Goal: Information Seeking & Learning: Learn about a topic

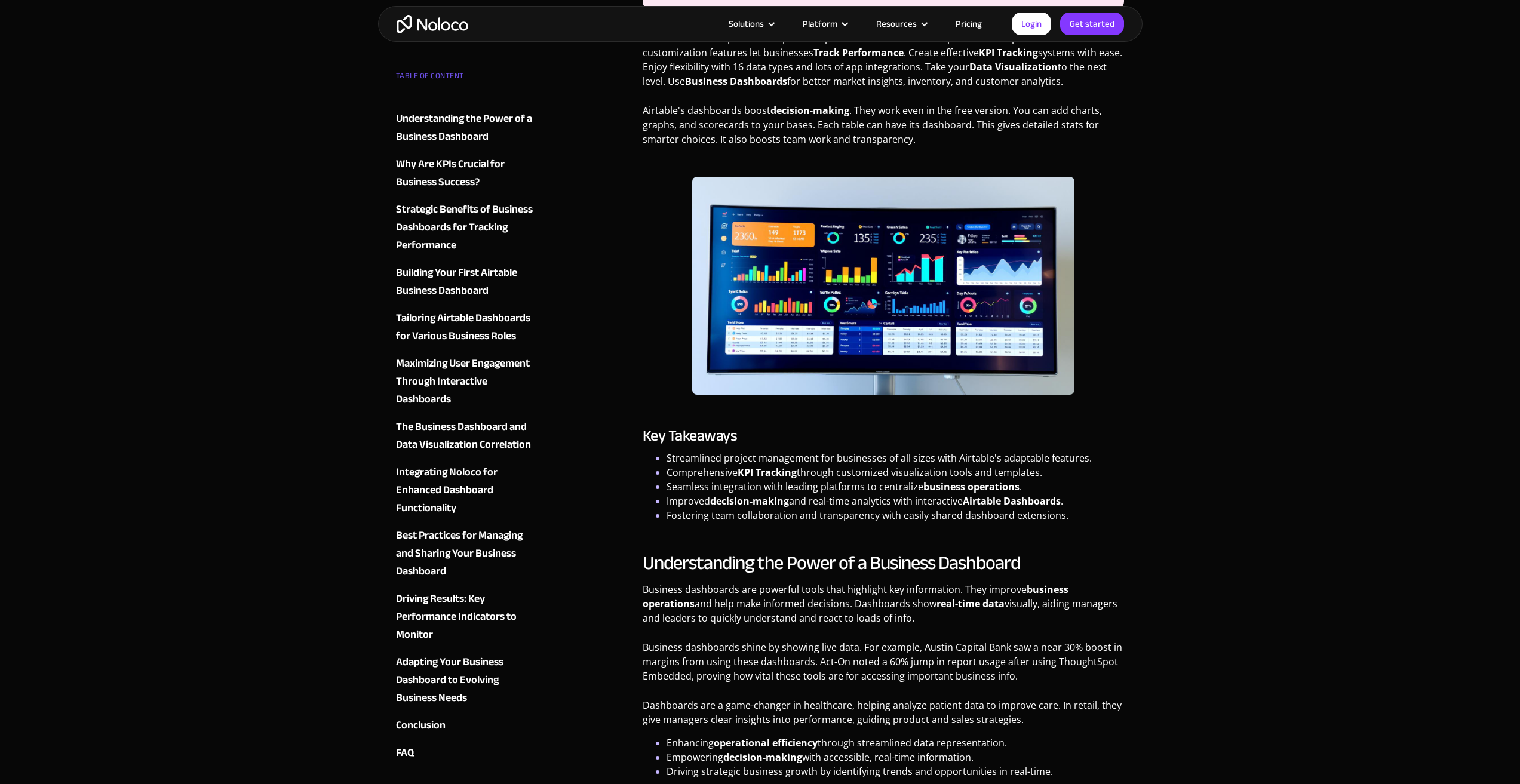
click at [745, 268] on img at bounding box center [883, 286] width 382 height 219
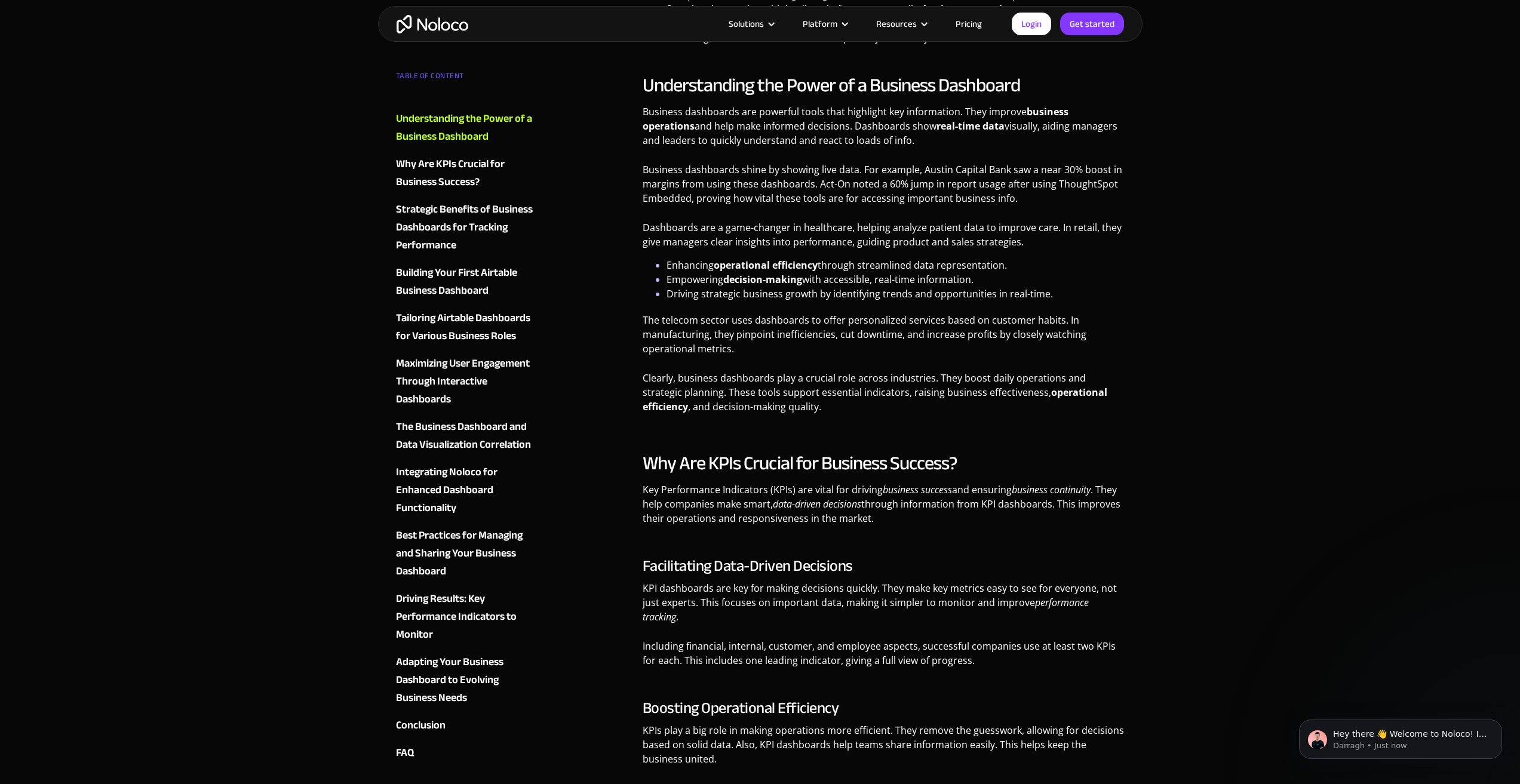
drag, startPoint x: 818, startPoint y: 517, endPoint x: 788, endPoint y: 370, distance: 150.0
click at [788, 370] on div "Understanding the Power of a Business Dashboard Business dashboards are powerfu…" at bounding box center [883, 248] width 482 height 349
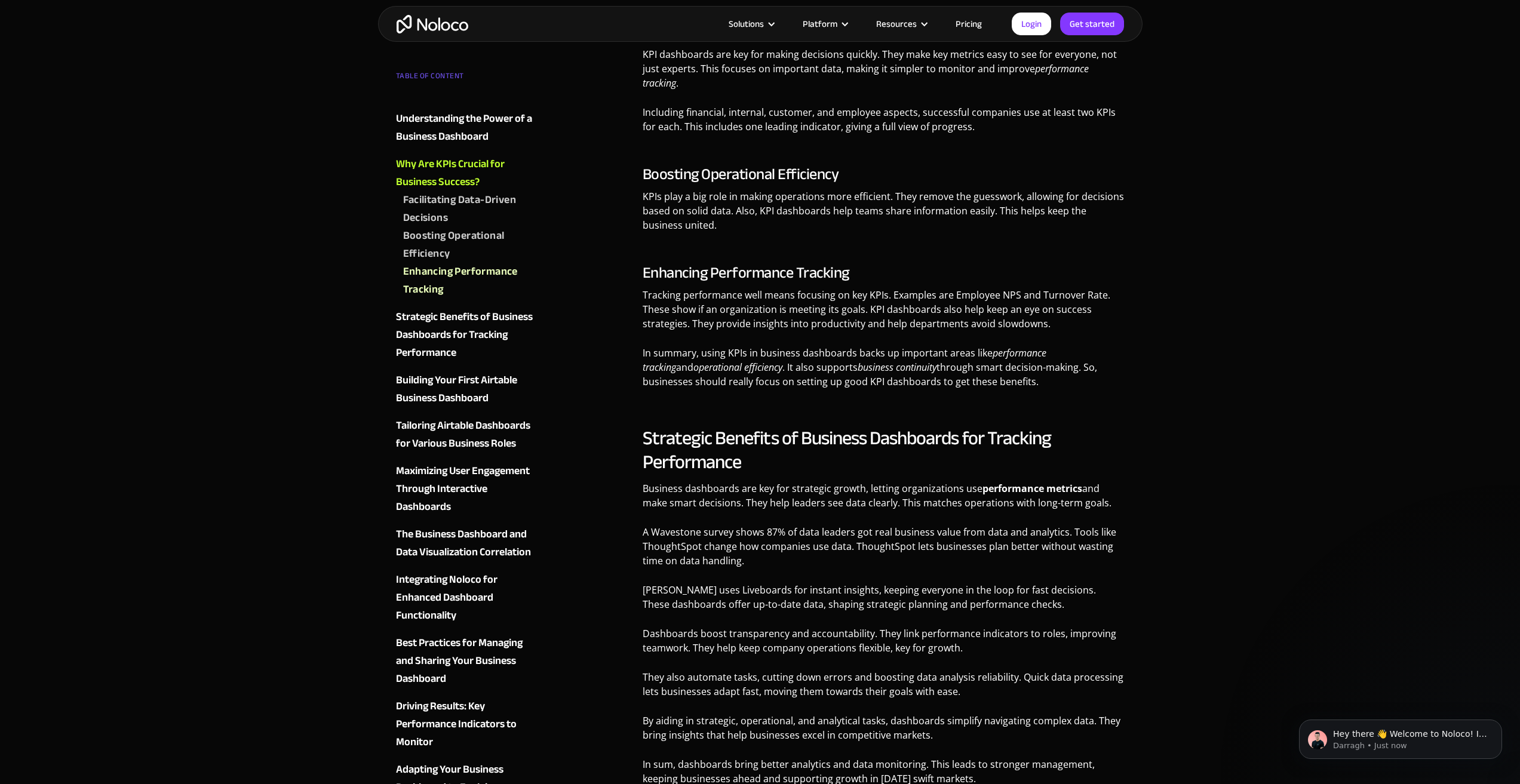
scroll to position [1552, 0]
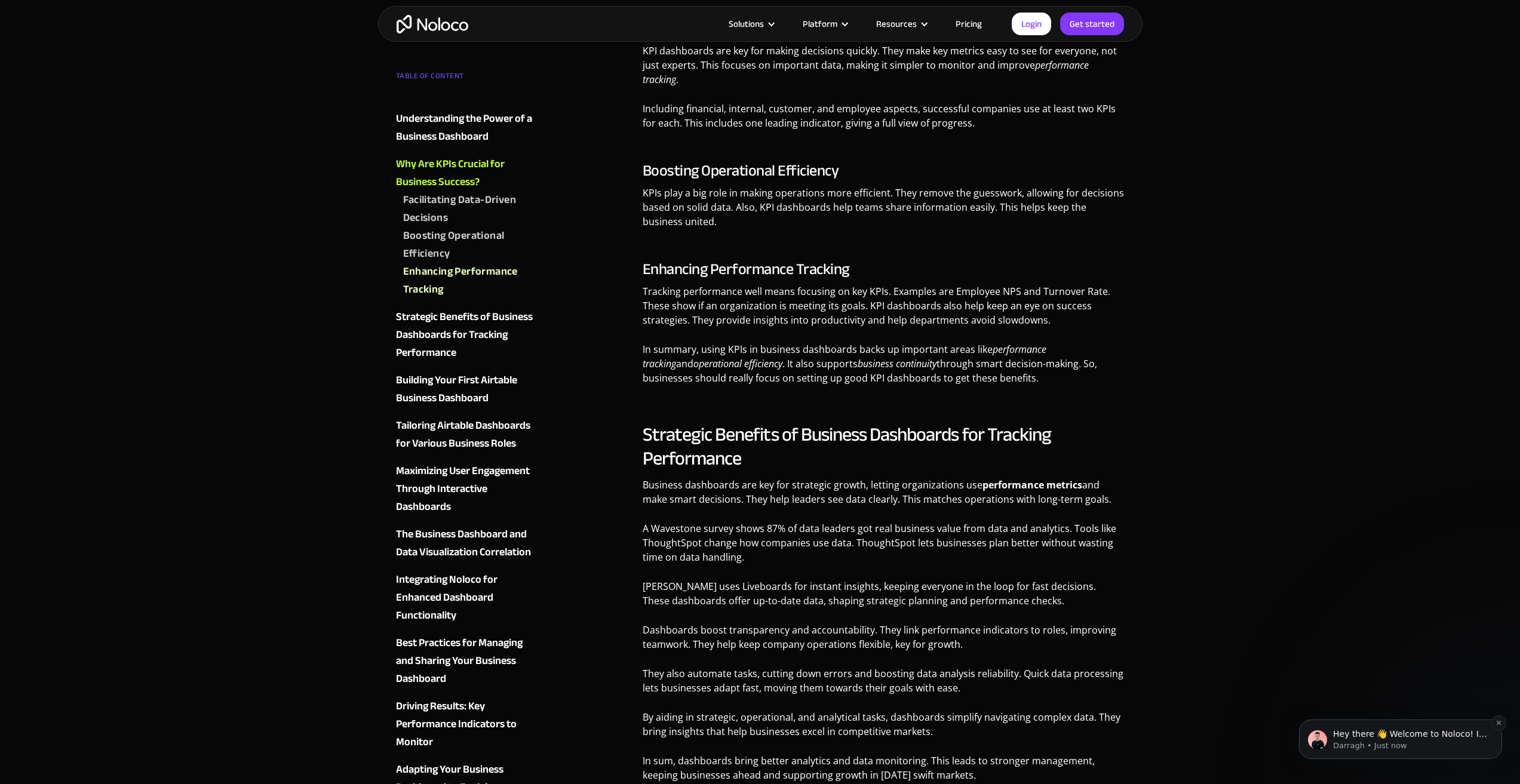
click at [1367, 735] on p "Hey there 👋 Welcome to Noloco! If you have any questions, just reply to this me…" at bounding box center [1410, 735] width 154 height 12
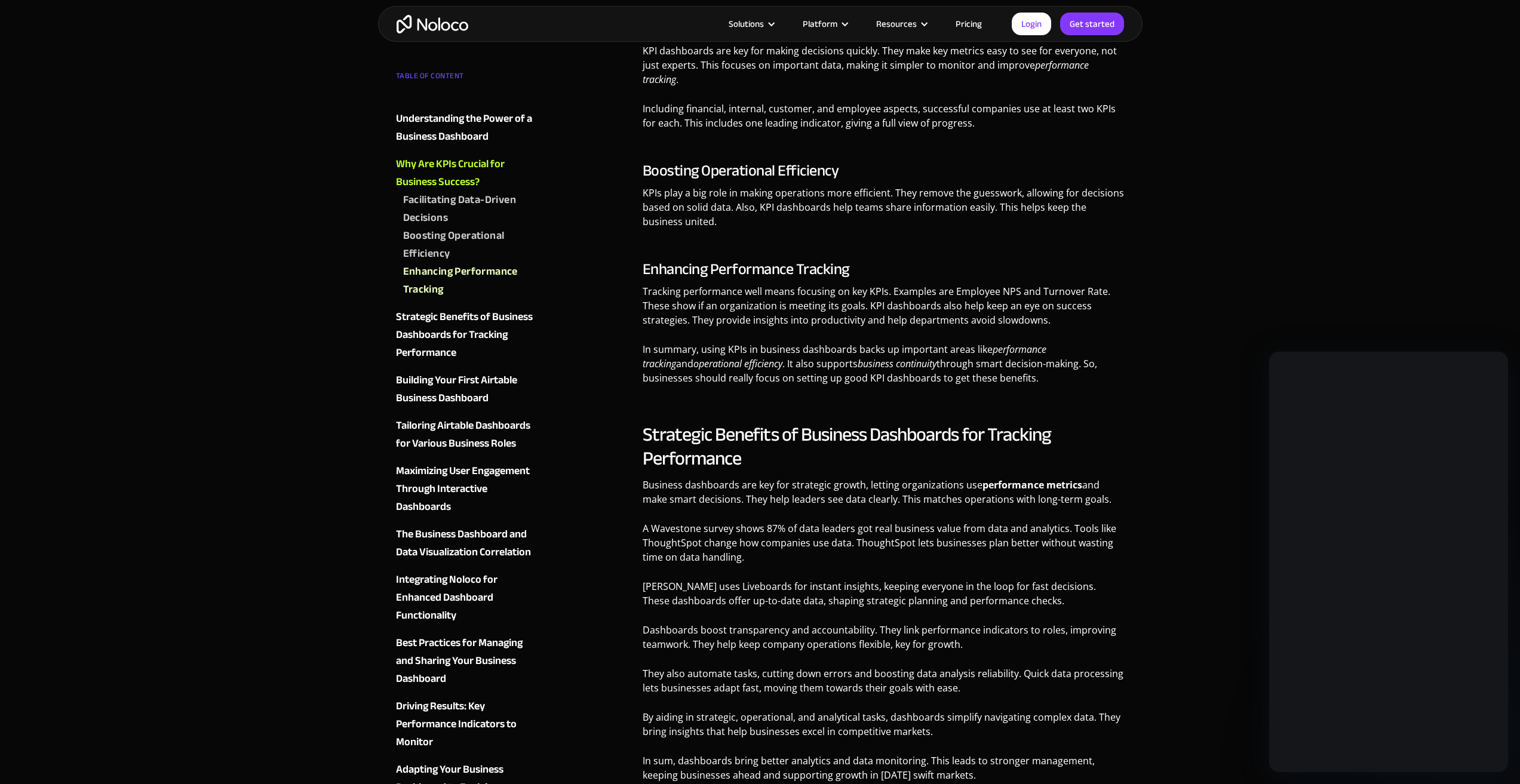
scroll to position [0, 0]
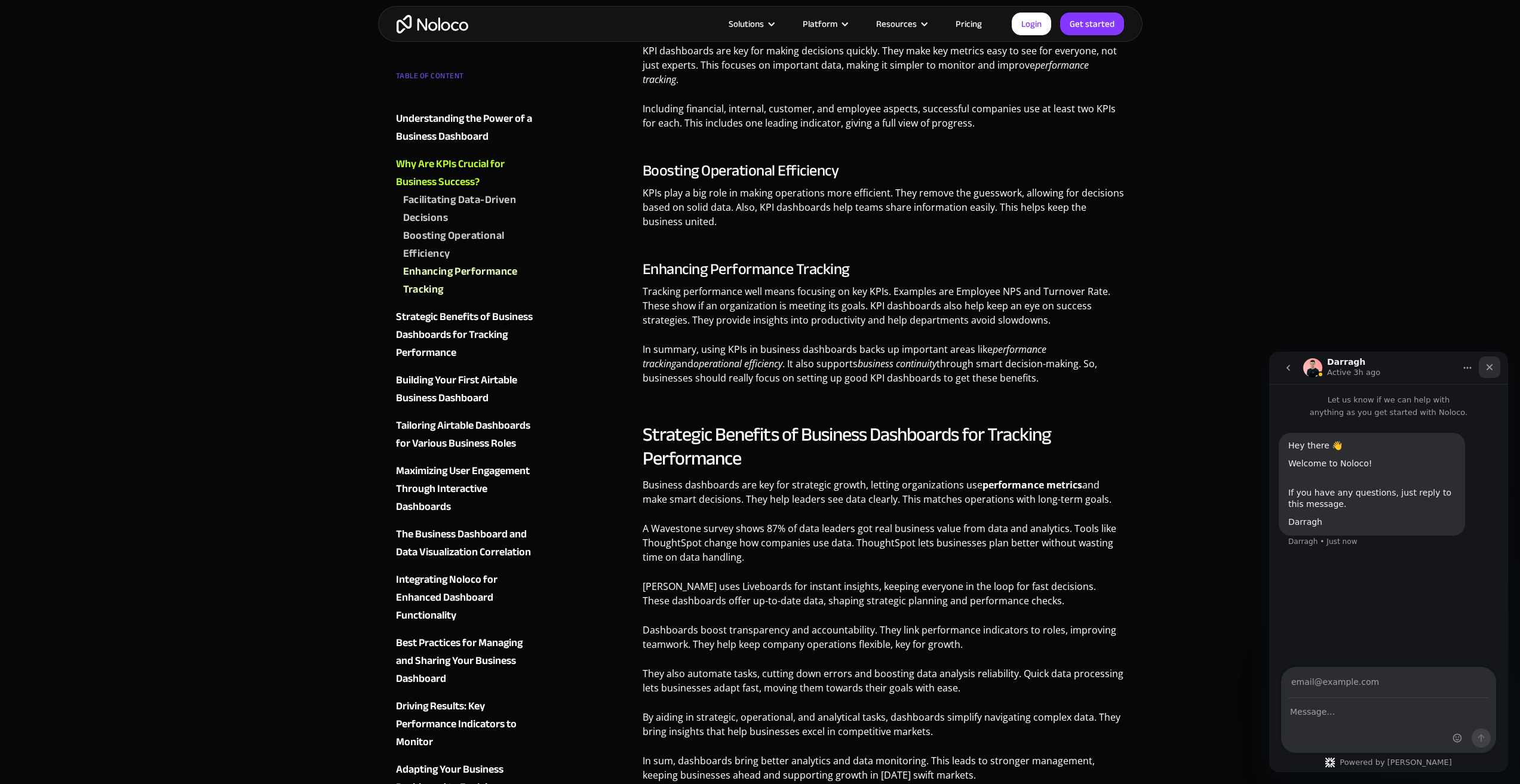
click at [1489, 362] on icon "Close" at bounding box center [1489, 367] width 10 height 10
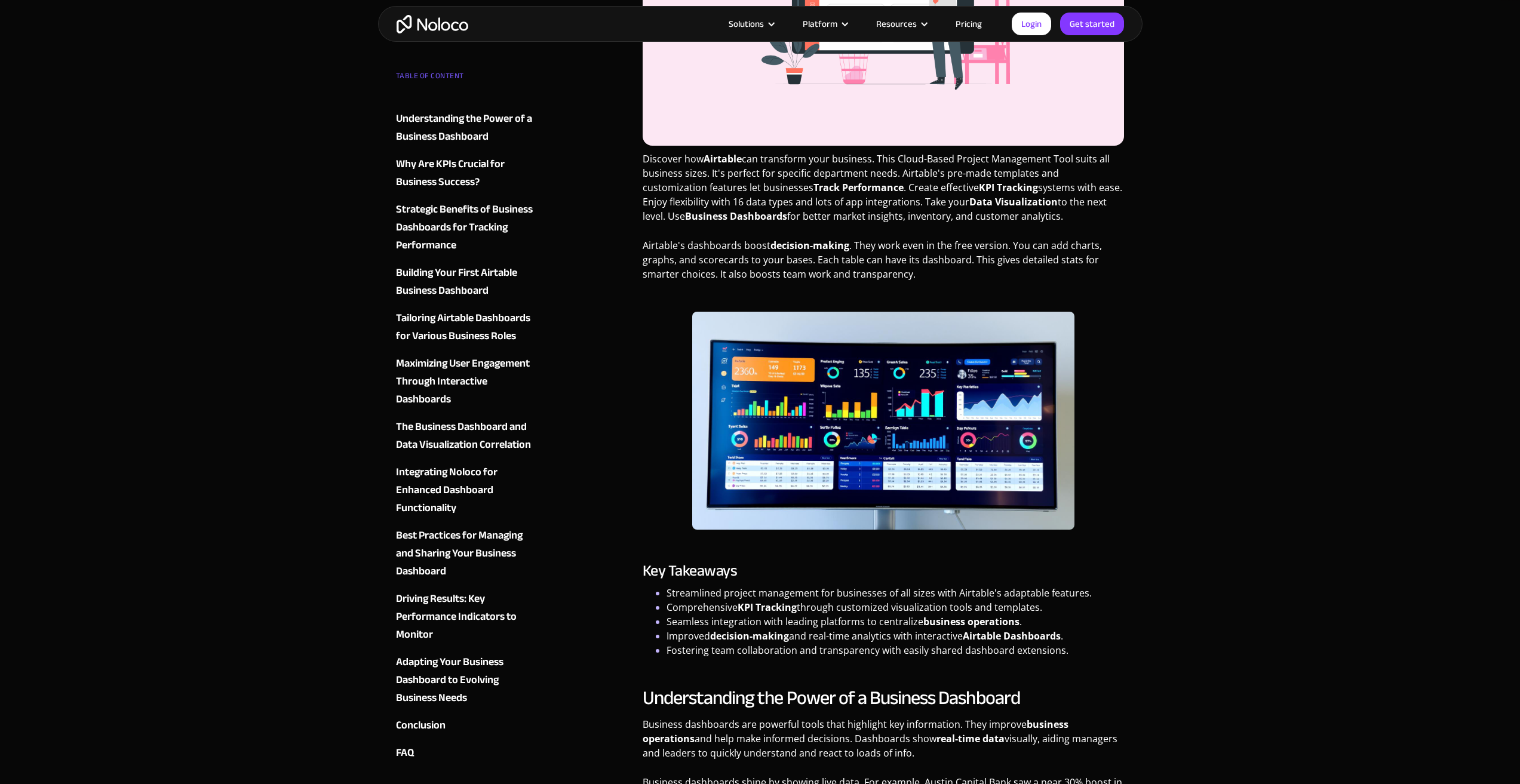
scroll to position [418, 0]
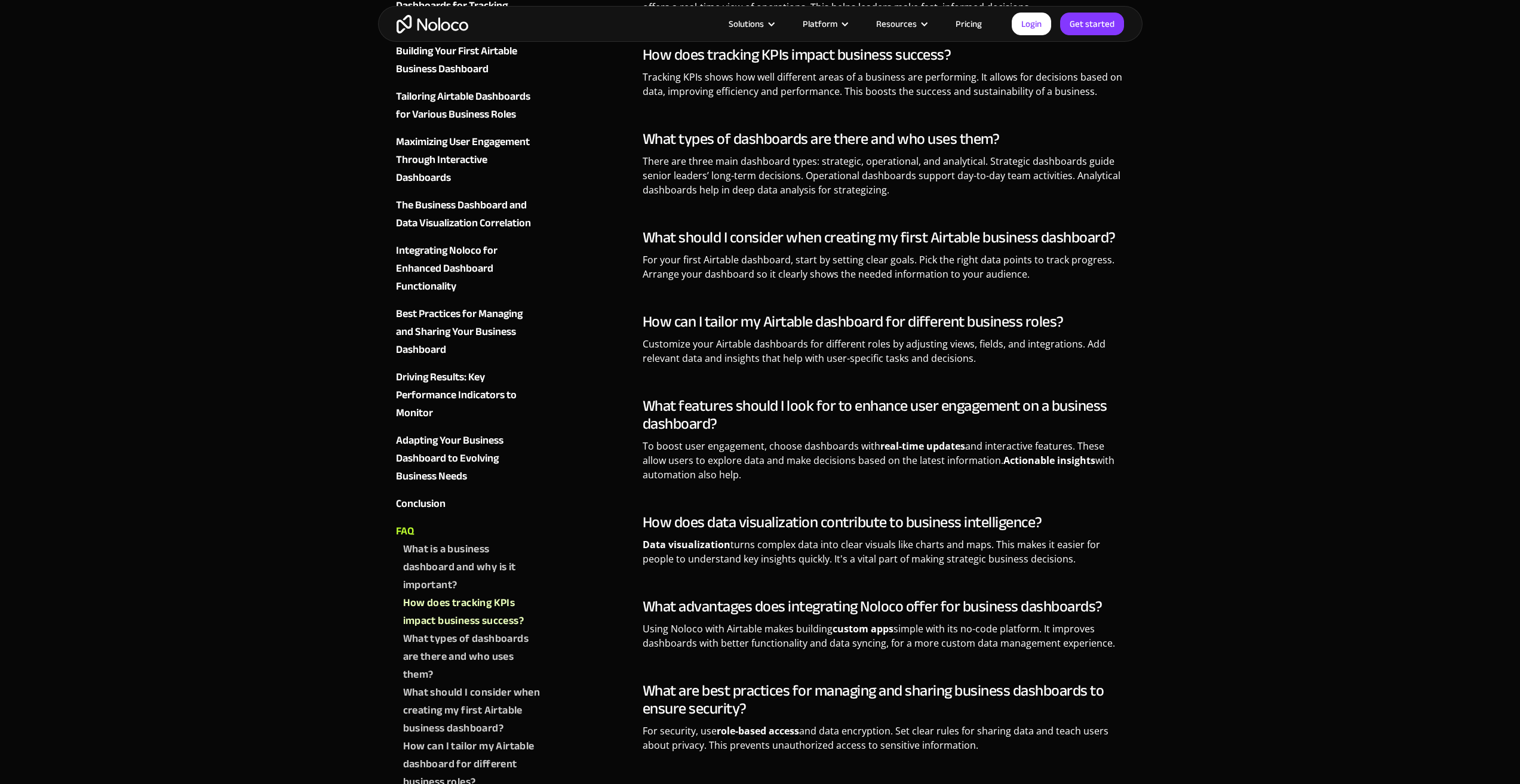
scroll to position [6449, 0]
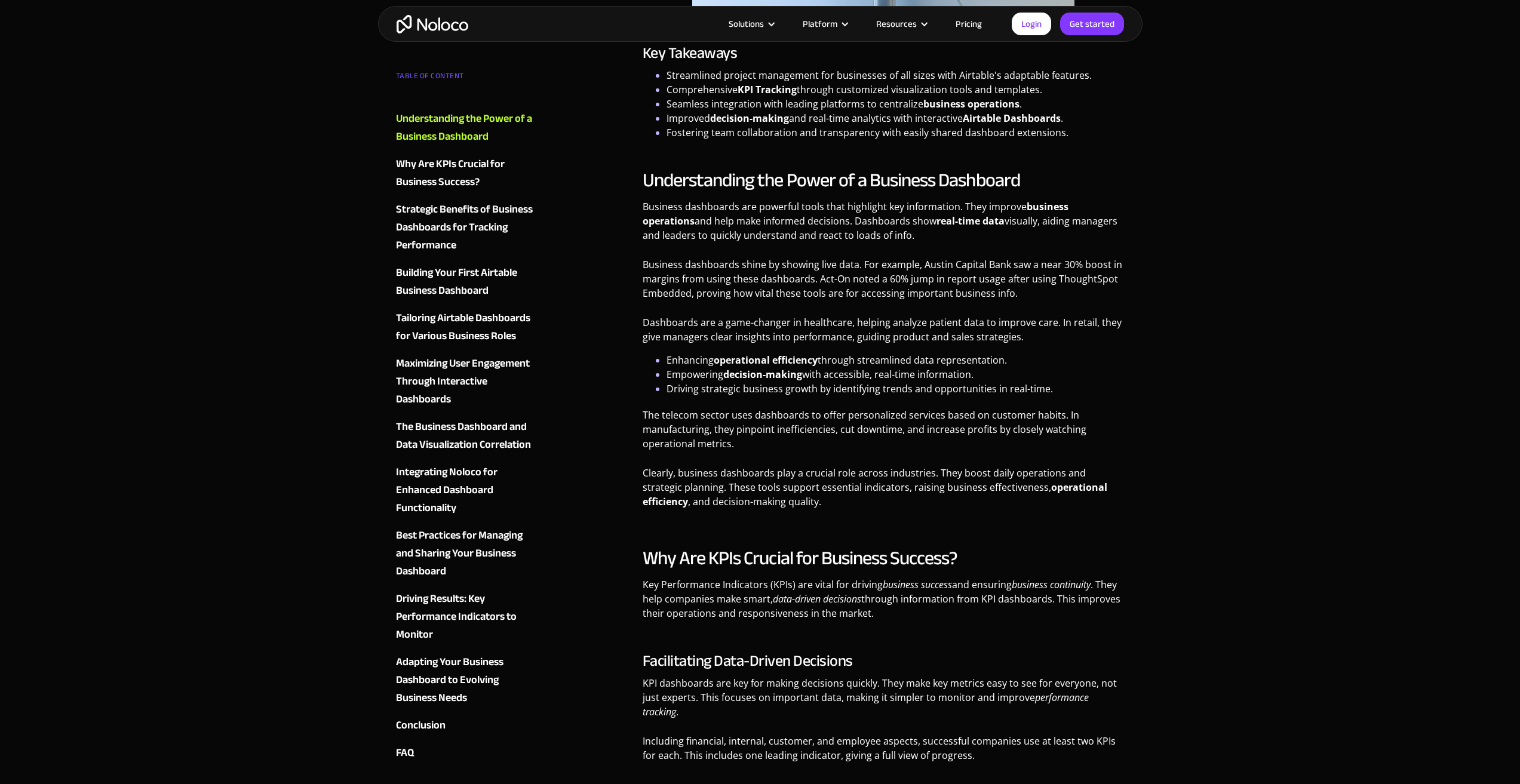
scroll to position [921, 0]
